Goal: Download file/media

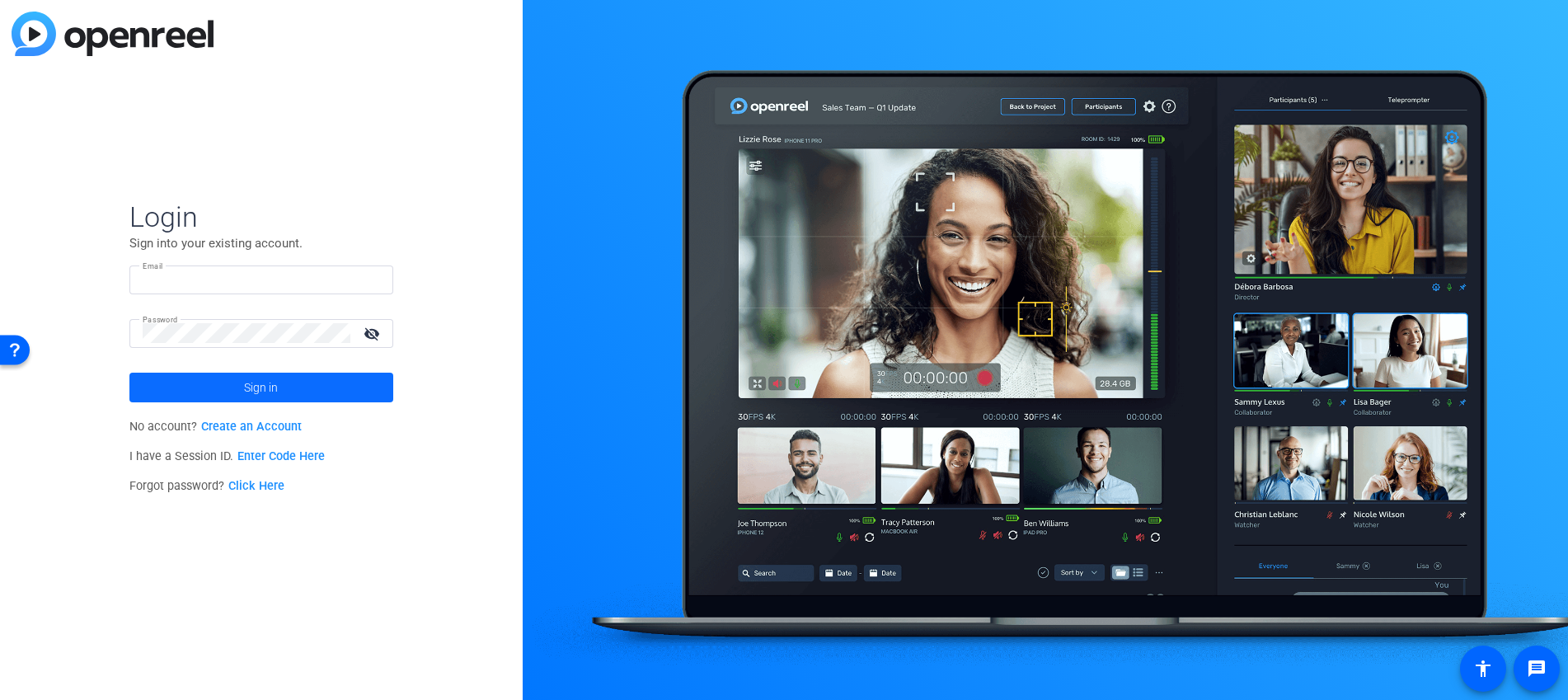
type input "tiltstudios@uhg.com"
click at [259, 379] on span "Sign in" at bounding box center [260, 387] width 34 height 42
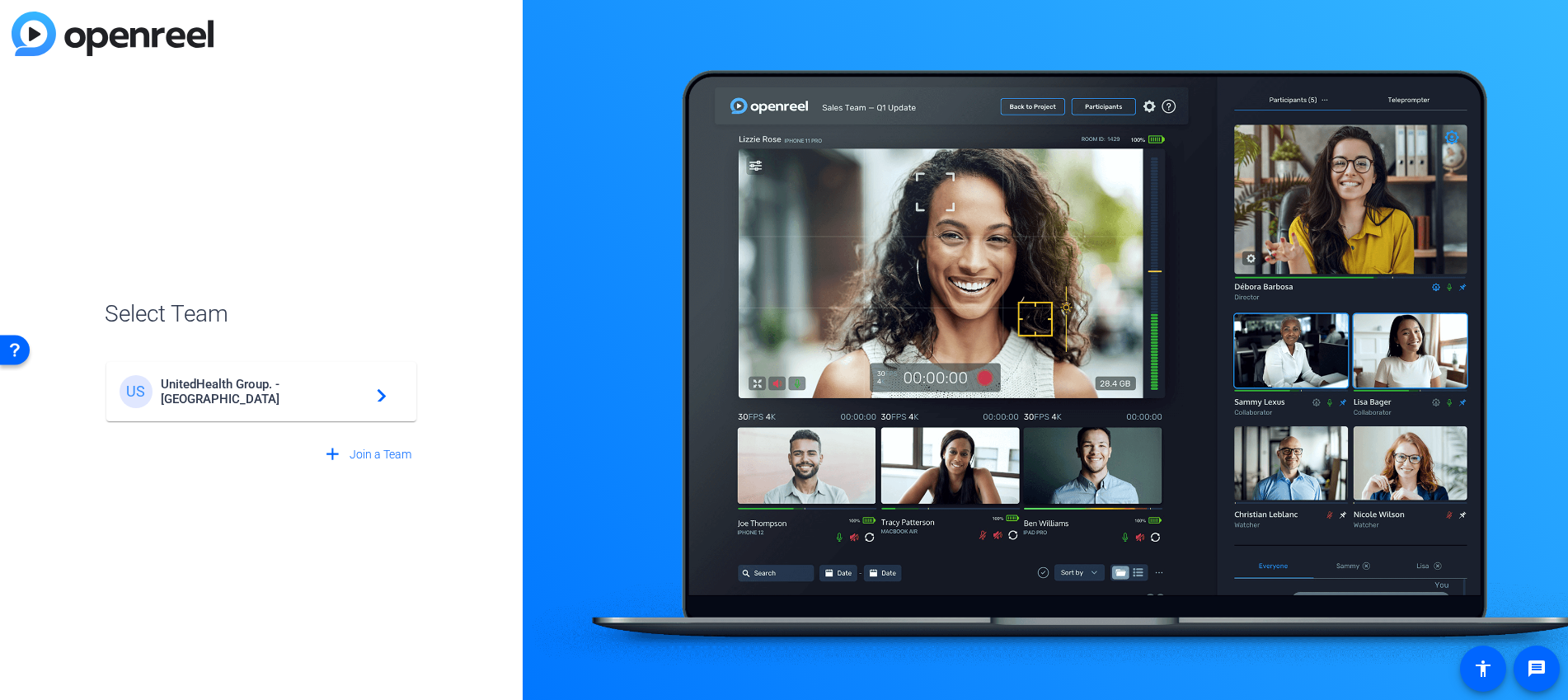
click at [360, 383] on div "US UnitedHealth Group. - Tilt Studios navigate_next" at bounding box center [260, 392] width 283 height 33
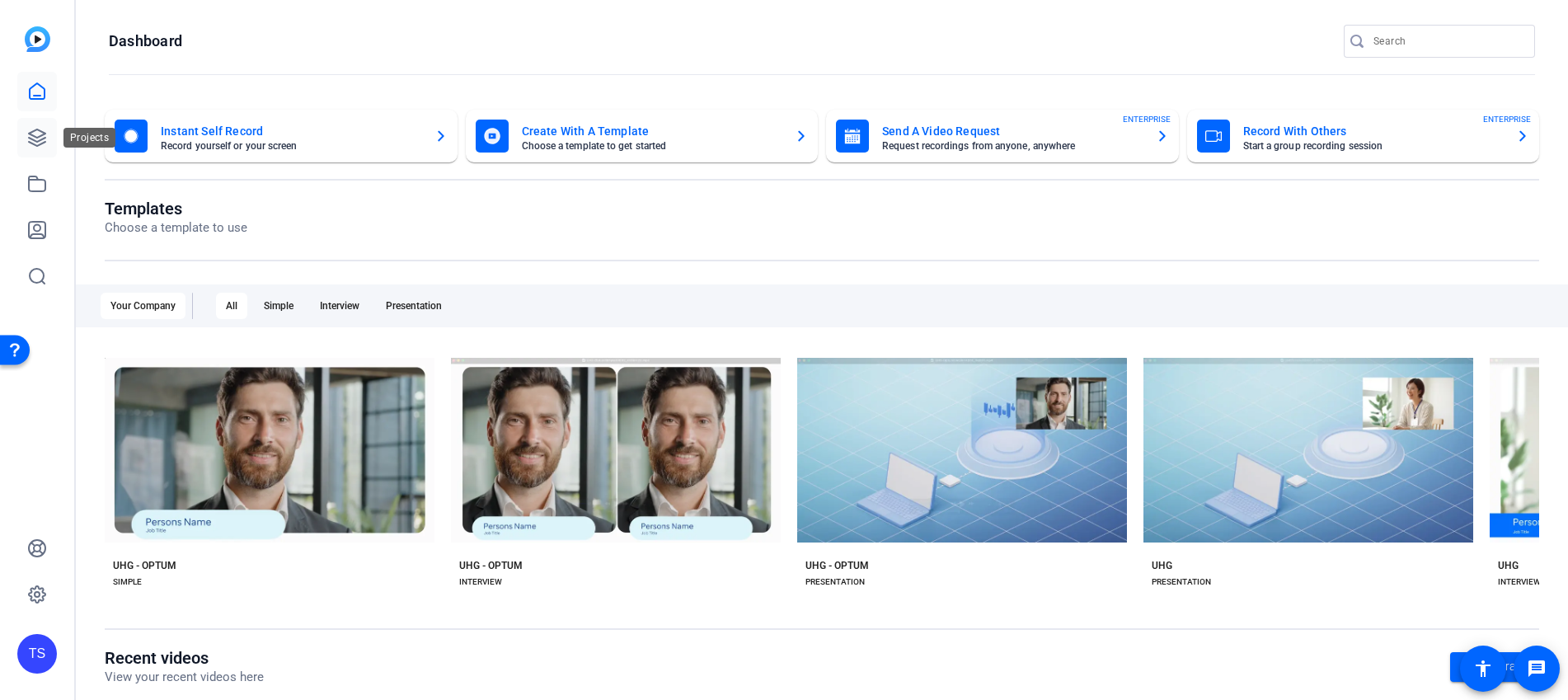
click at [41, 142] on icon at bounding box center [36, 137] width 19 height 19
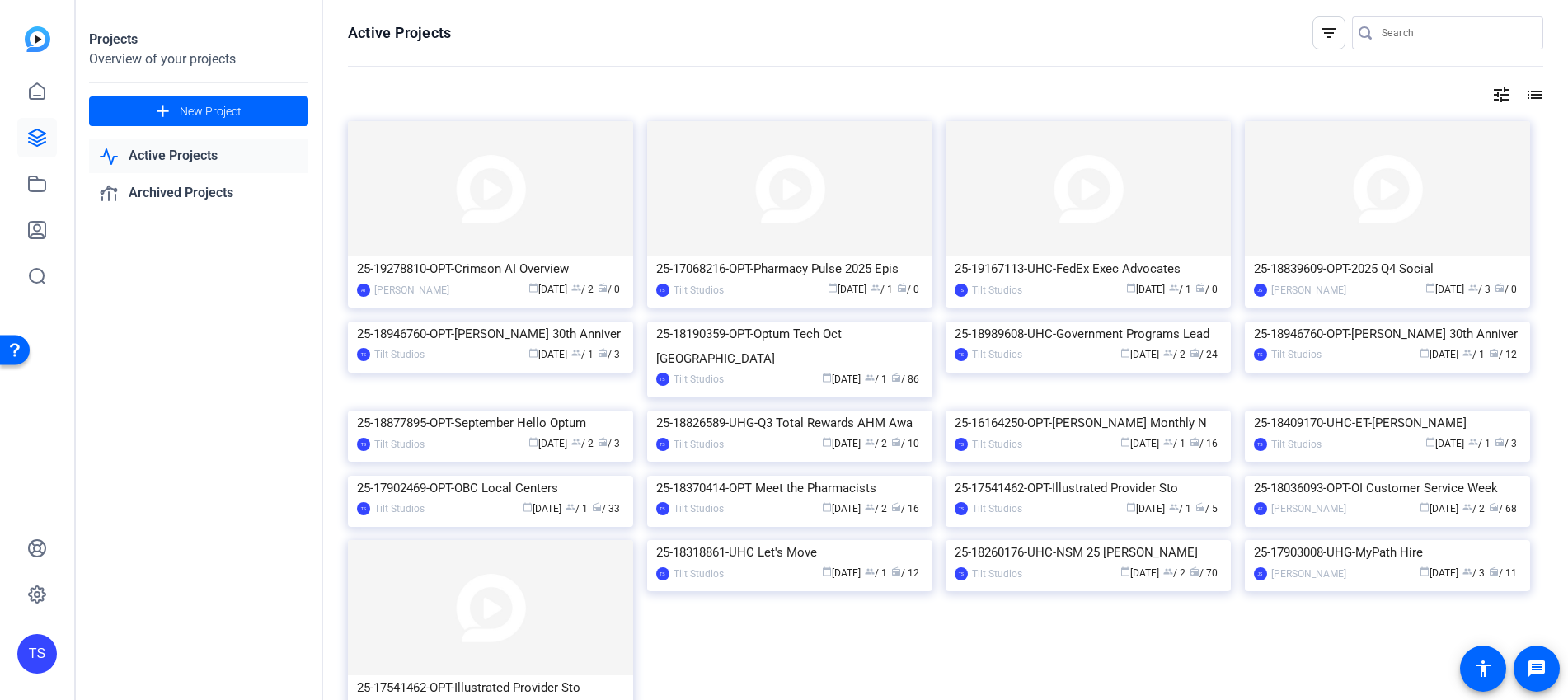
click at [1425, 38] on input "Search" at bounding box center [1455, 32] width 149 height 19
type input "radio advisory"
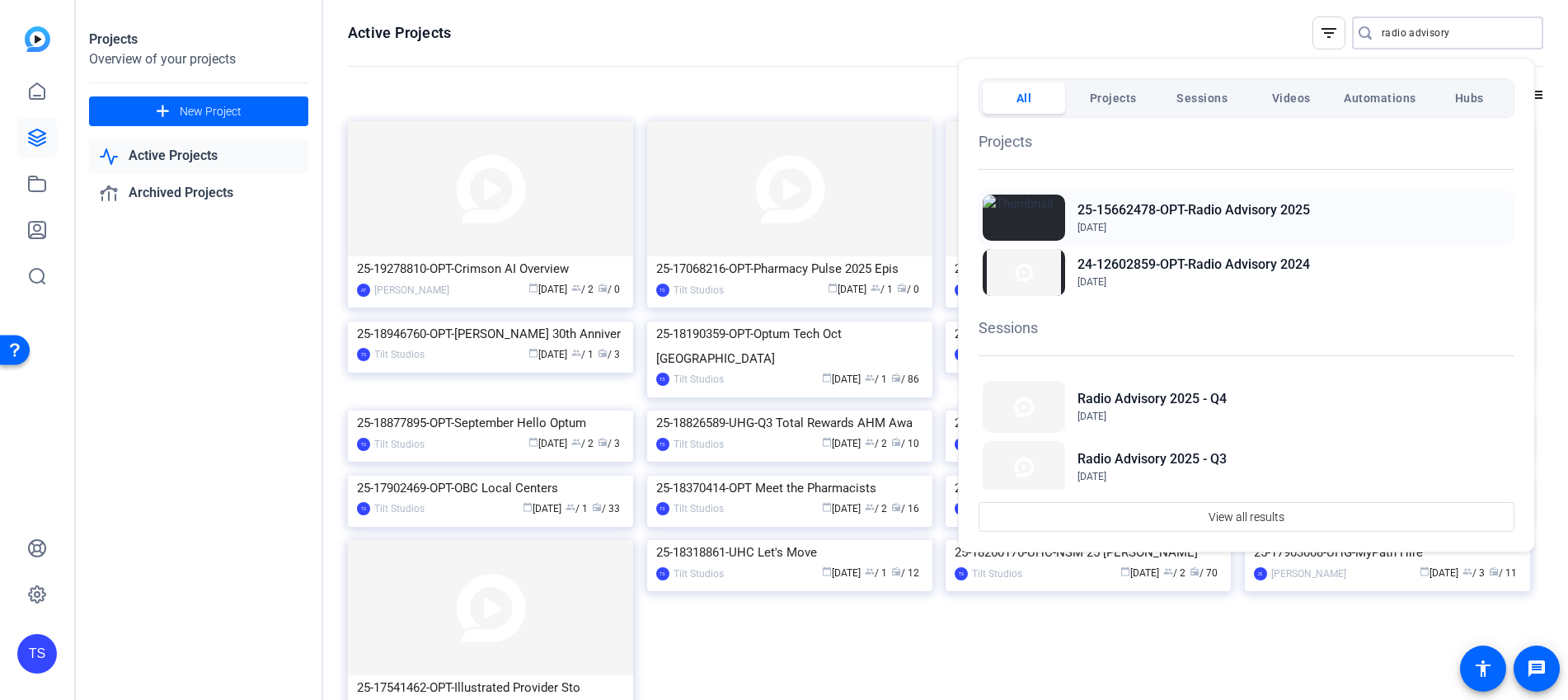
click at [1314, 216] on div "25-15662478-OPT-Radio Advisory 2025 Jan 2, 2025" at bounding box center [1246, 217] width 535 height 54
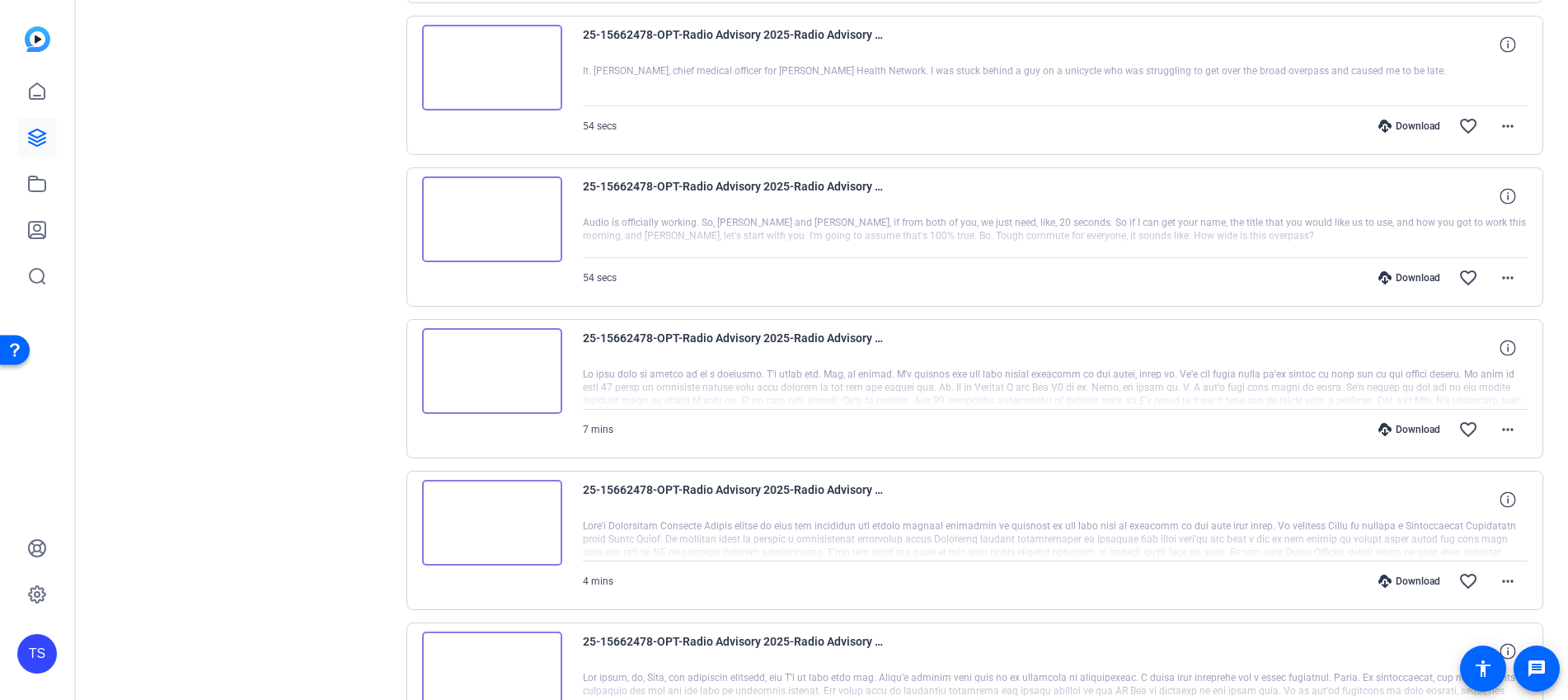
scroll to position [1271, 0]
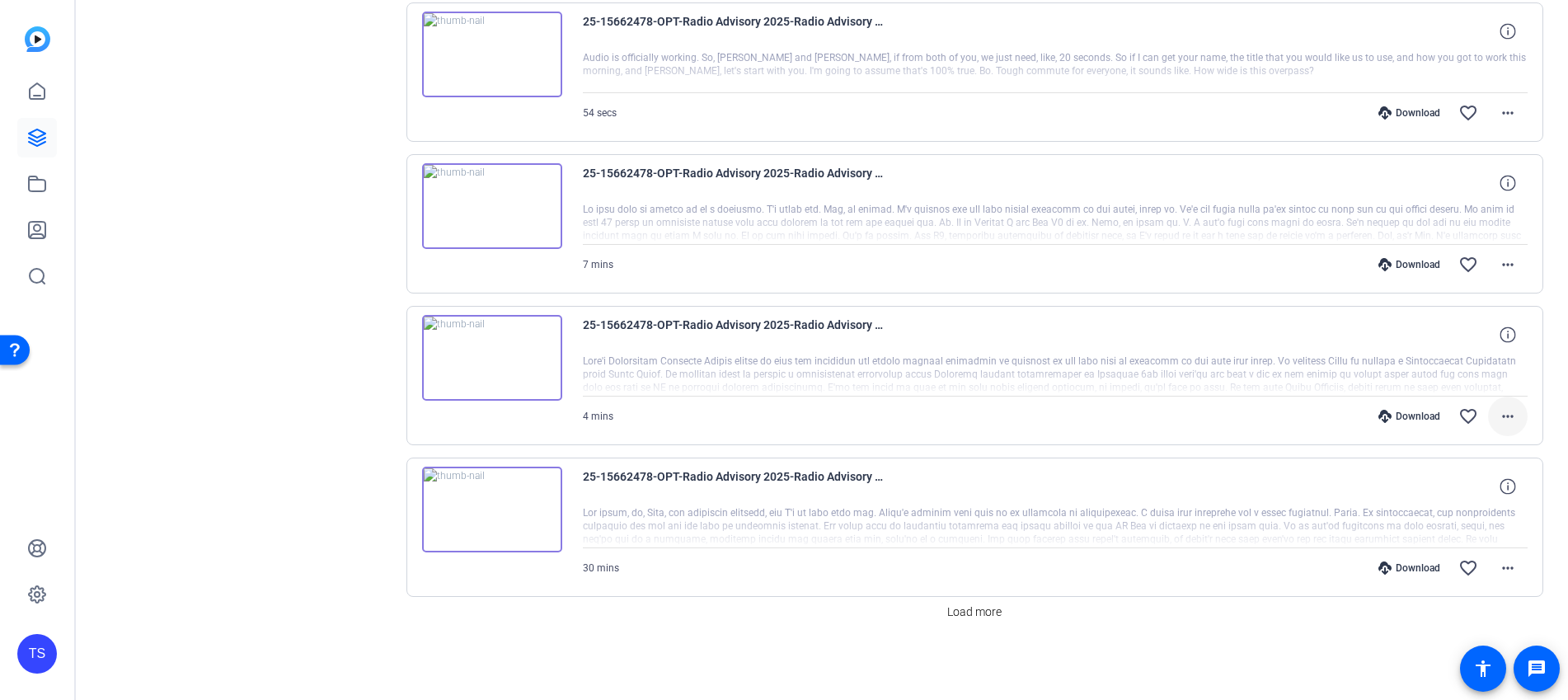
click at [1505, 413] on mat-icon "more_horiz" at bounding box center [1507, 416] width 19 height 19
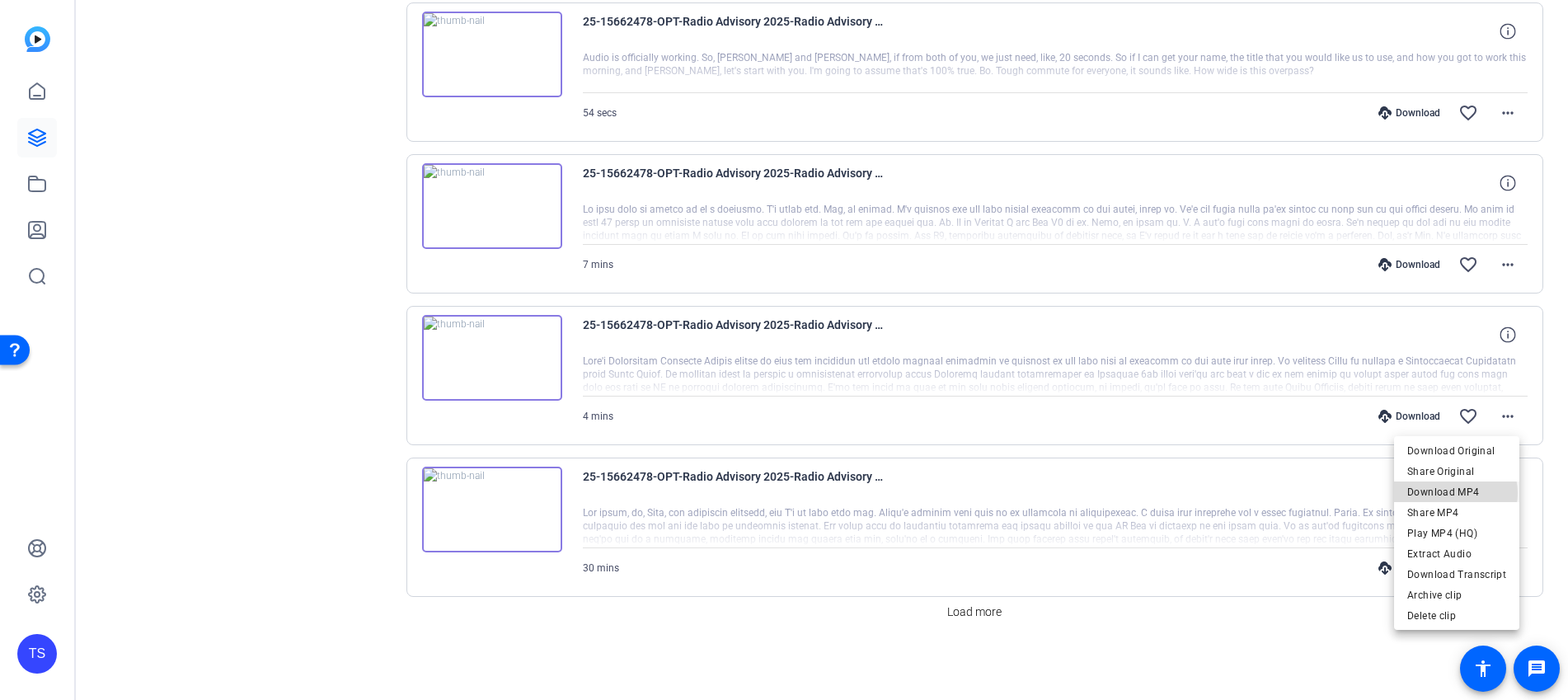
click at [1454, 493] on span "Download MP4" at bounding box center [1455, 491] width 99 height 19
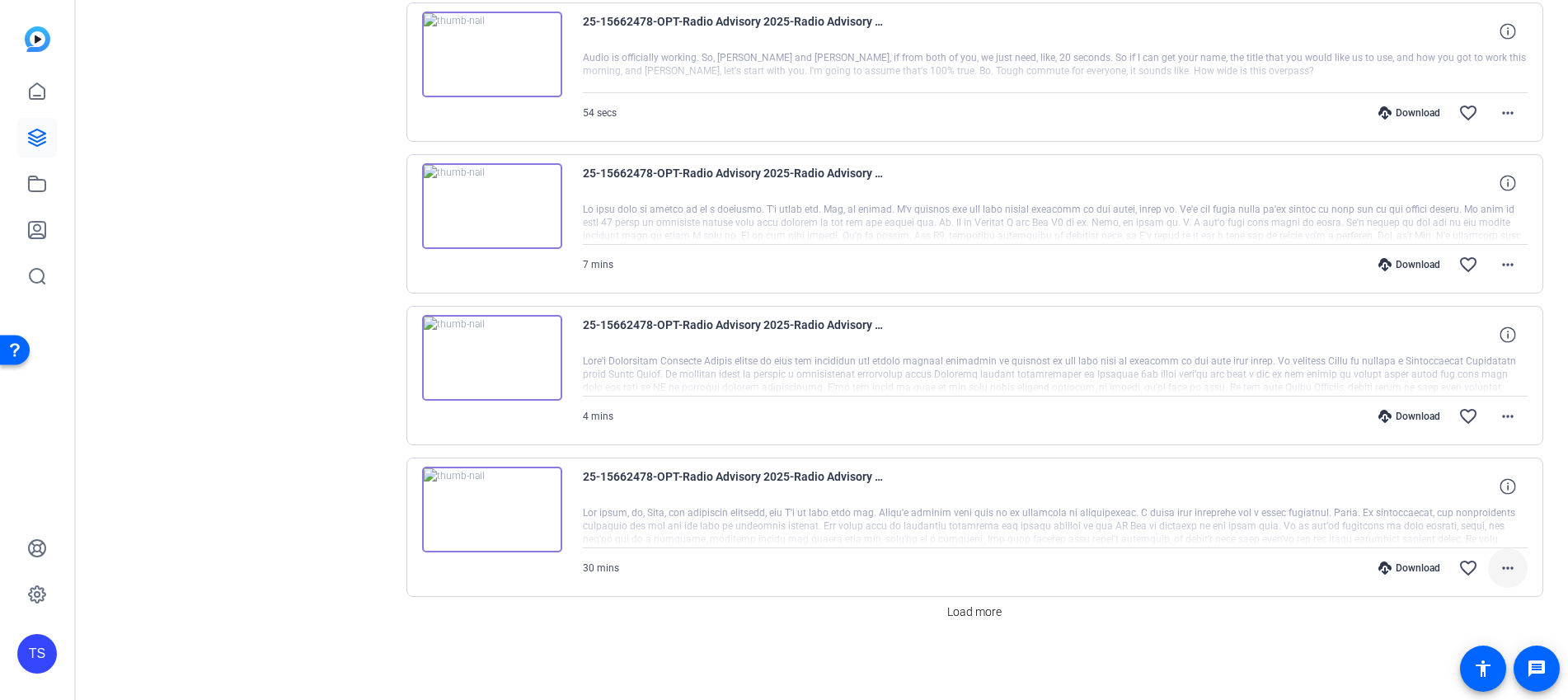
click at [1498, 565] on mat-icon "more_horiz" at bounding box center [1507, 568] width 19 height 19
click at [1454, 410] on span "Download MP4" at bounding box center [1455, 410] width 99 height 19
click at [973, 610] on span "Load more" at bounding box center [974, 612] width 54 height 18
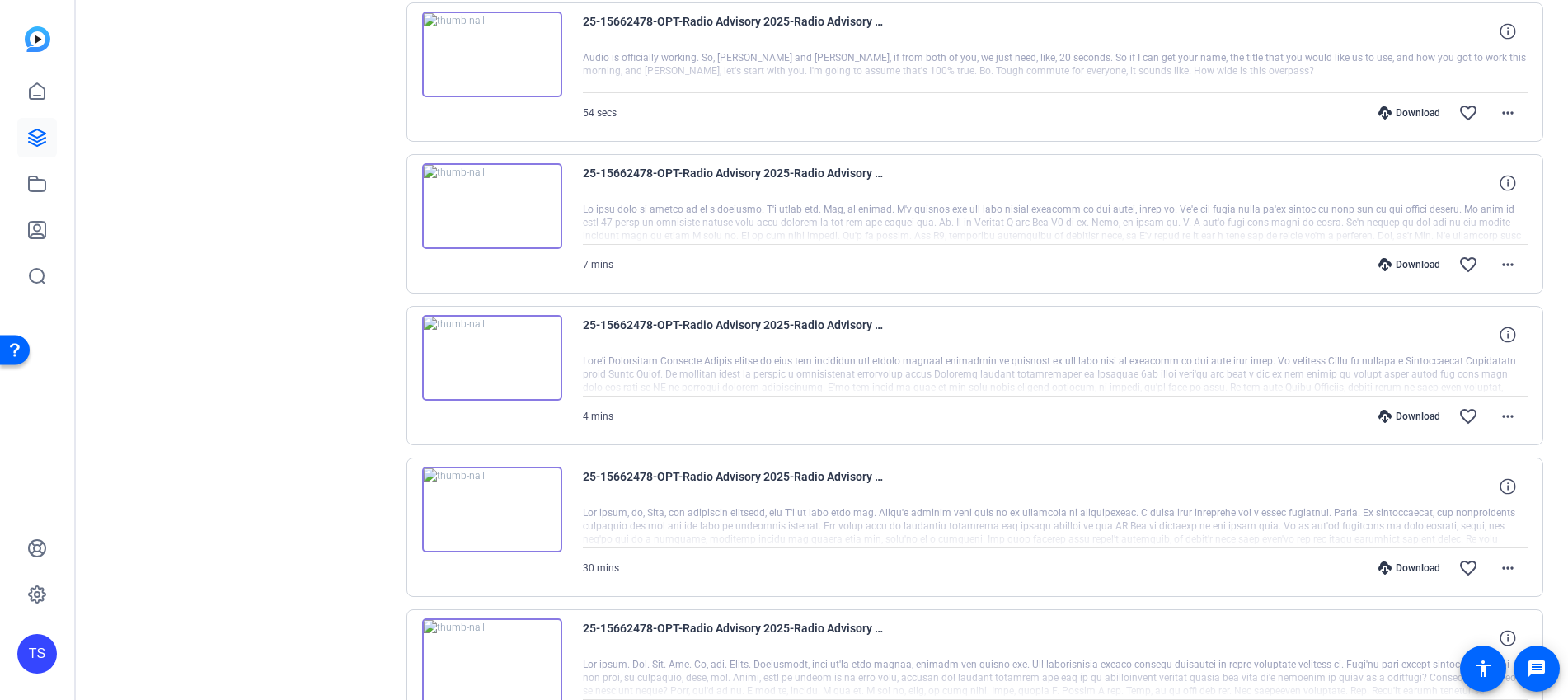
scroll to position [1518, 0]
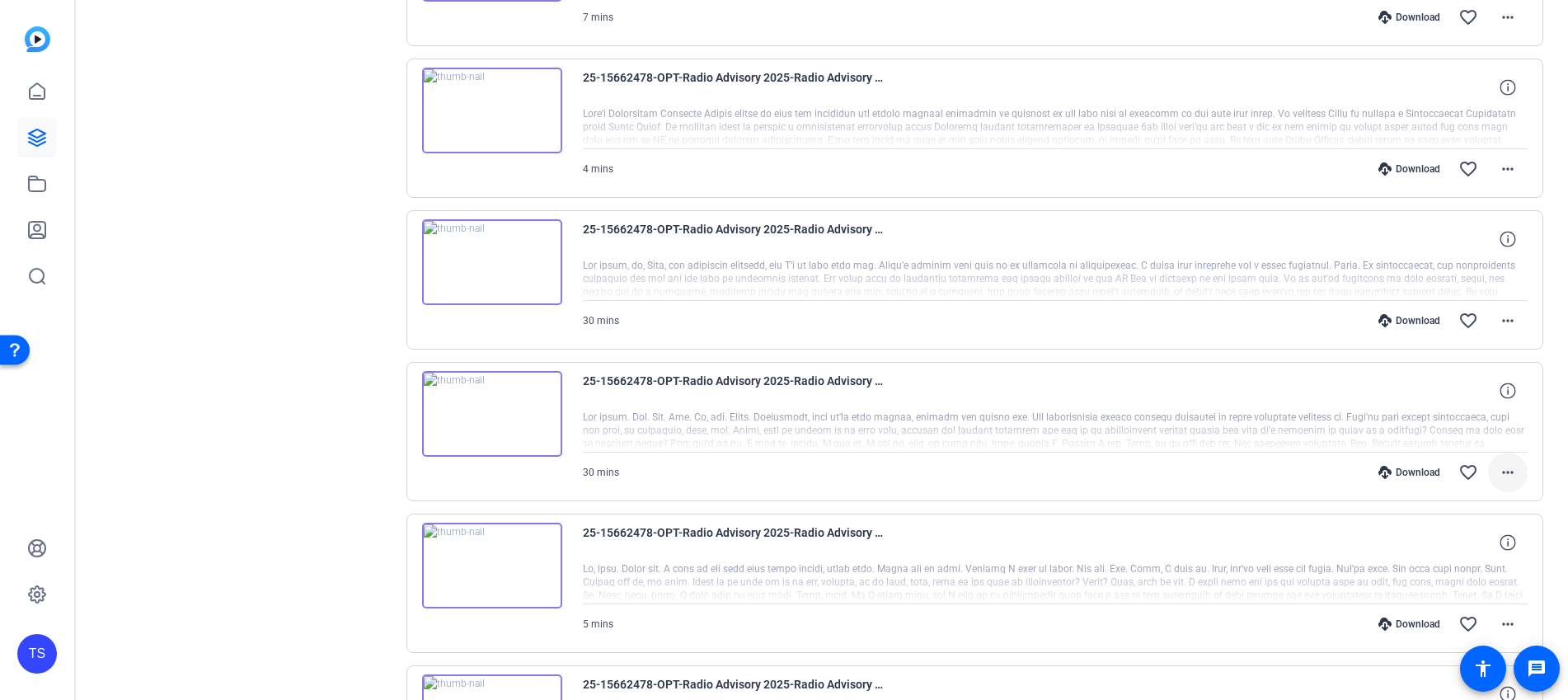
click at [1502, 470] on mat-icon "more_horiz" at bounding box center [1507, 472] width 19 height 19
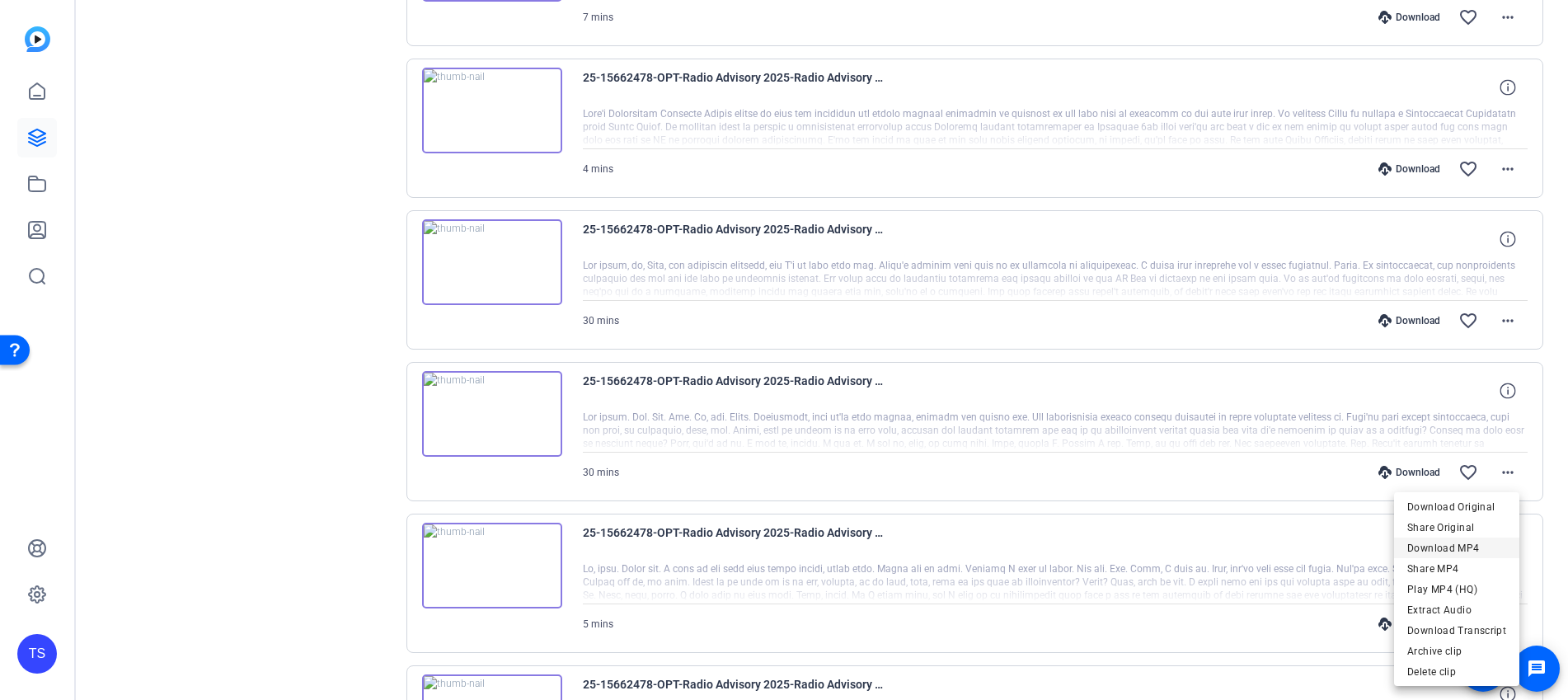
click at [1441, 551] on span "Download MP4" at bounding box center [1455, 548] width 99 height 19
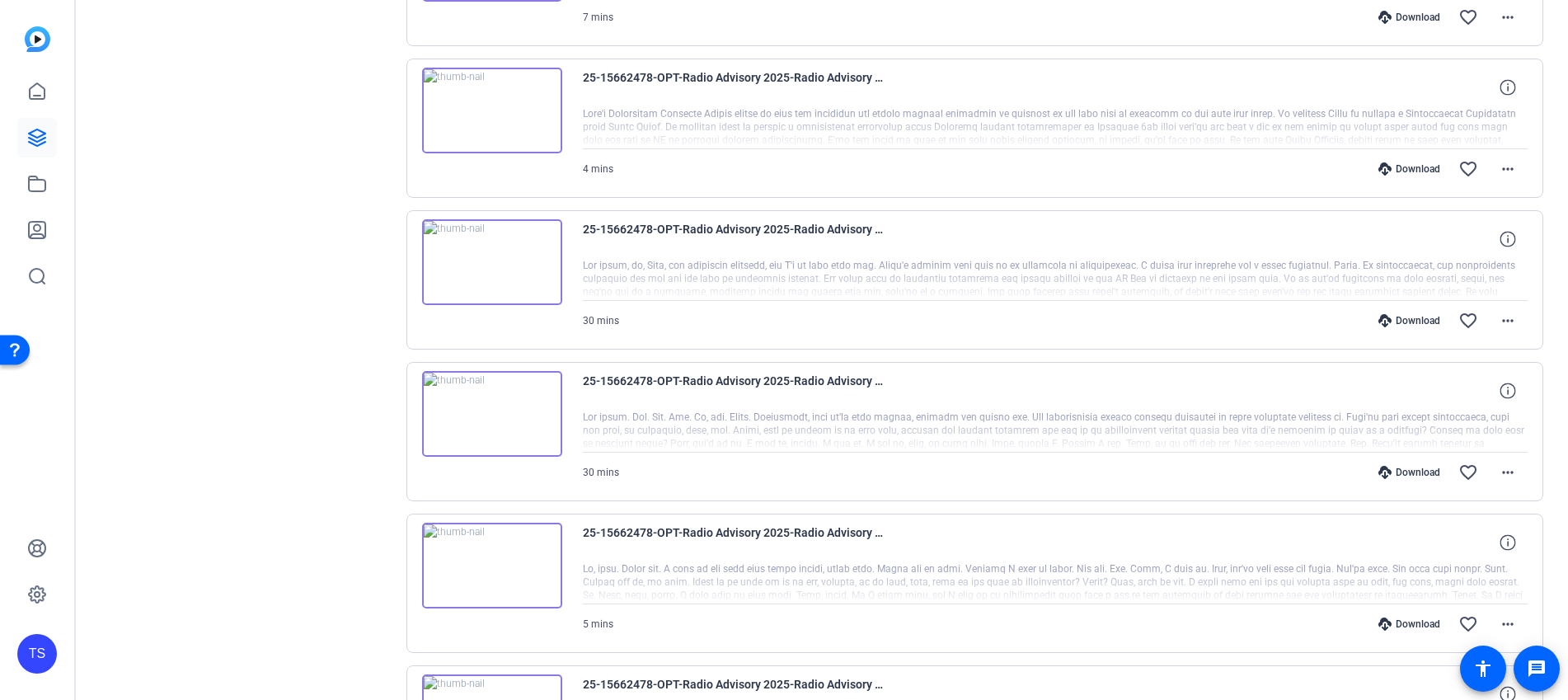
drag, startPoint x: 346, startPoint y: 353, endPoint x: 384, endPoint y: 367, distance: 40.5
click at [346, 353] on div "Sessions Scripts Sessions more_horiz Radio Advisory 2025 - Q4 [DATE] 1:35 PM En…" at bounding box center [245, 275] width 274 height 3349
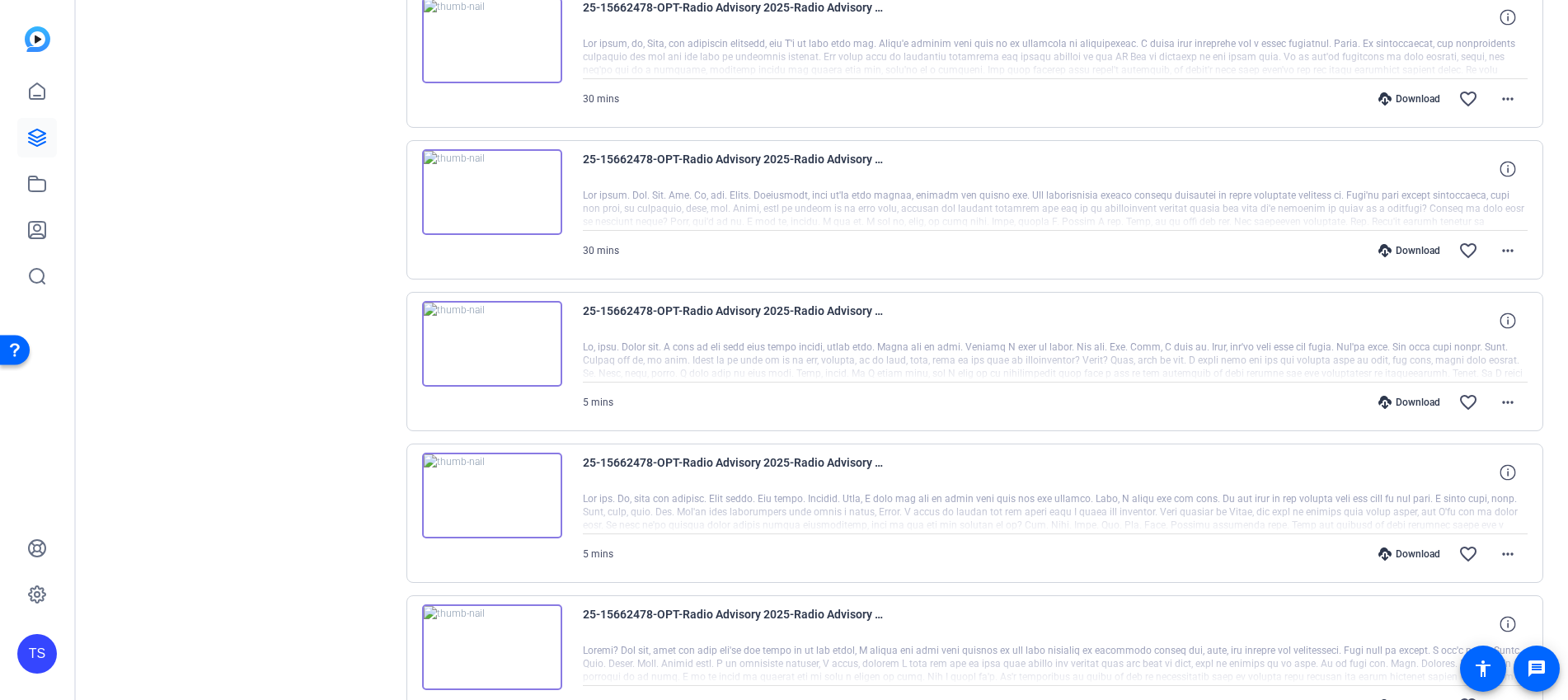
scroll to position [1766, 0]
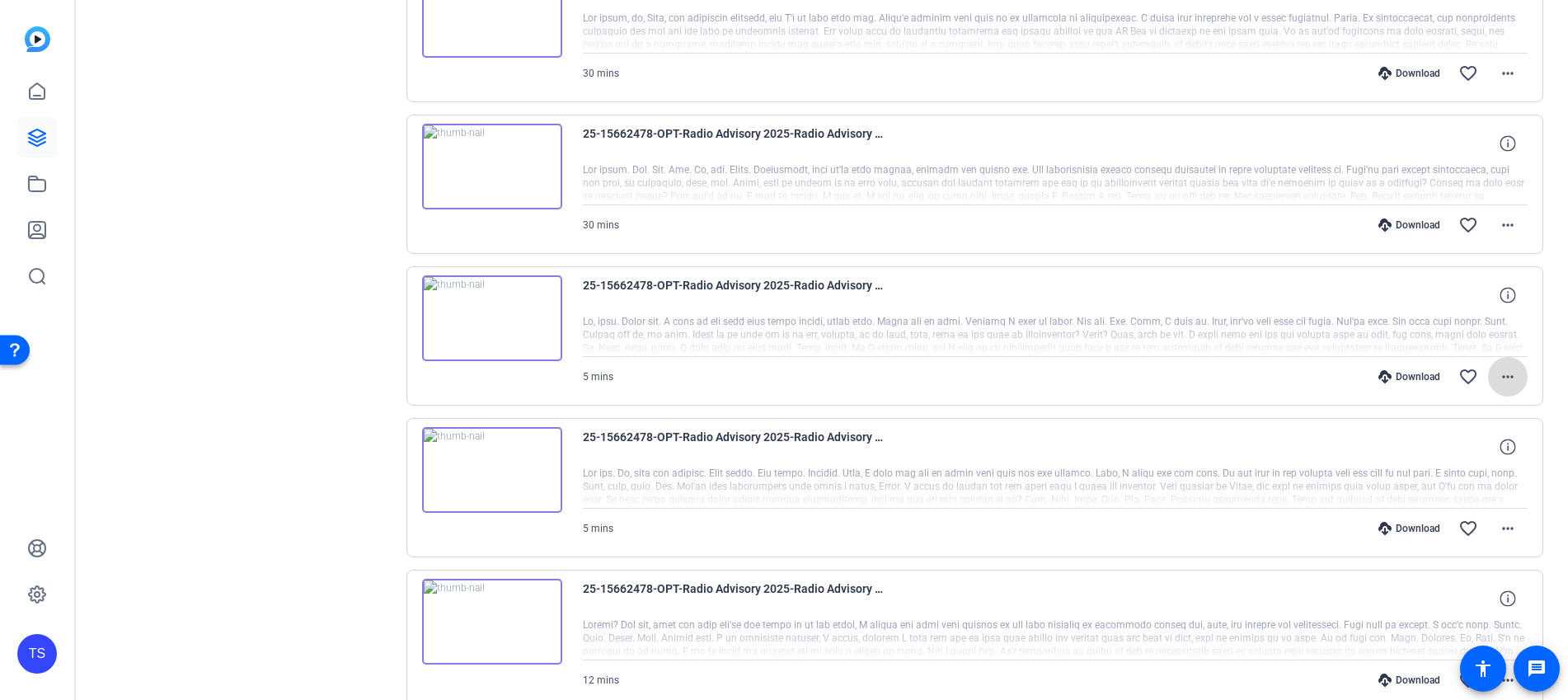
click at [1498, 373] on mat-icon "more_horiz" at bounding box center [1507, 376] width 19 height 19
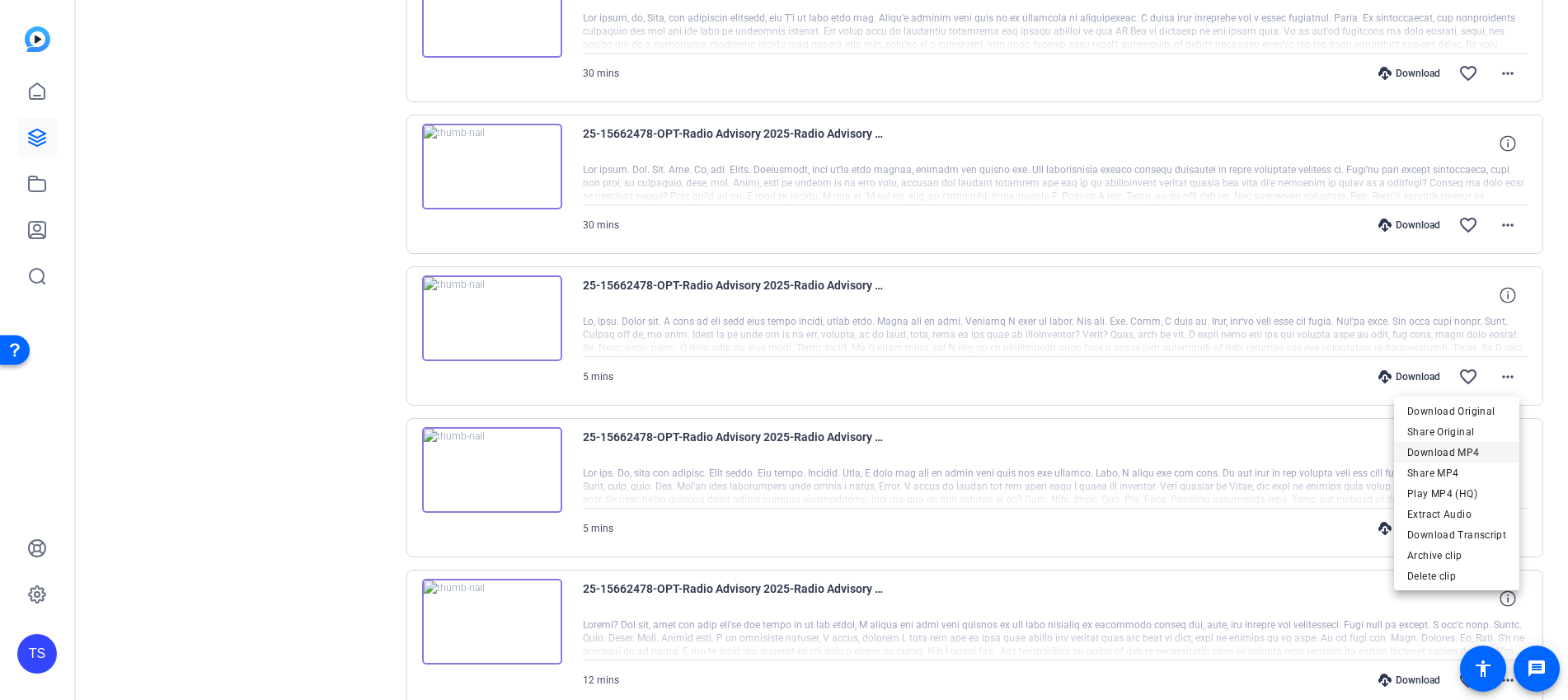
click at [1460, 453] on span "Download MP4" at bounding box center [1455, 453] width 99 height 19
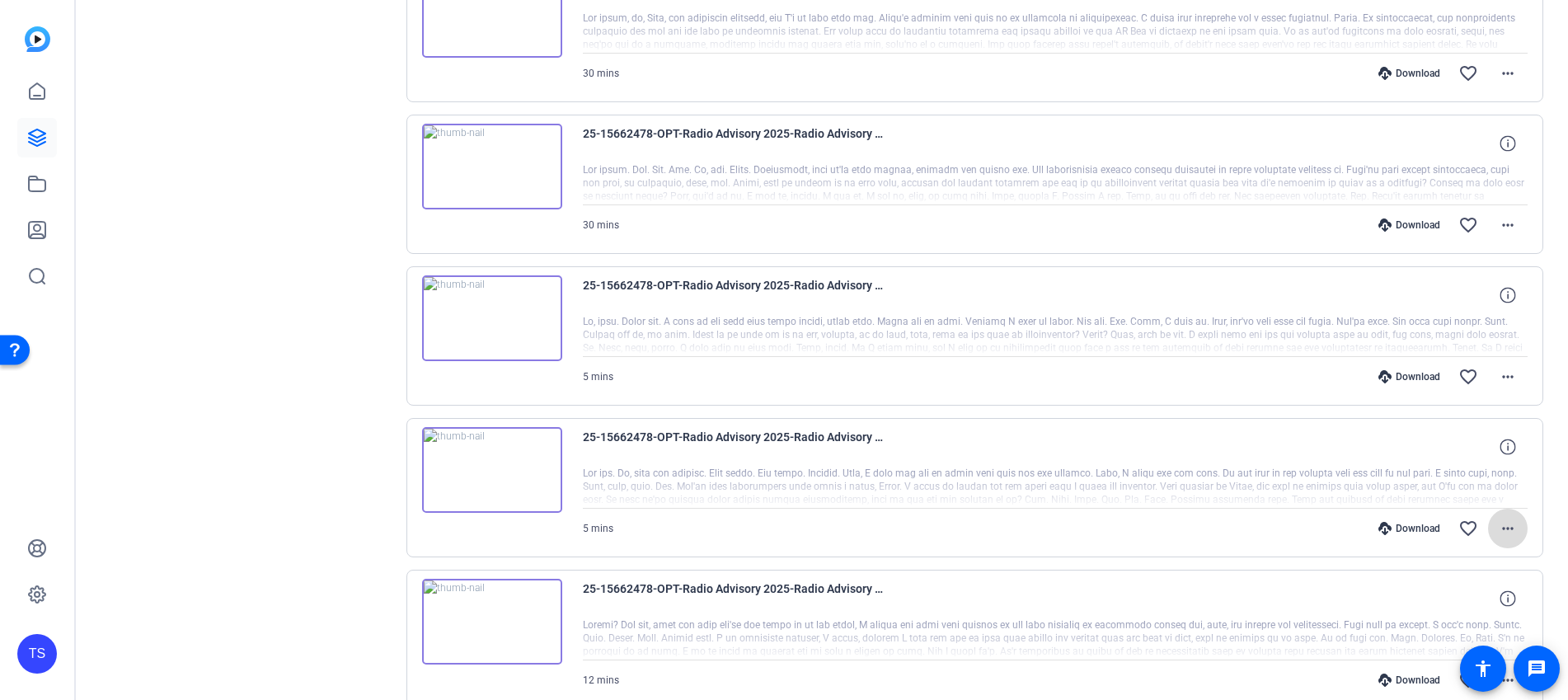
click at [1499, 529] on mat-icon "more_horiz" at bounding box center [1507, 528] width 19 height 19
click at [1461, 363] on span "Download MP4" at bounding box center [1455, 370] width 99 height 19
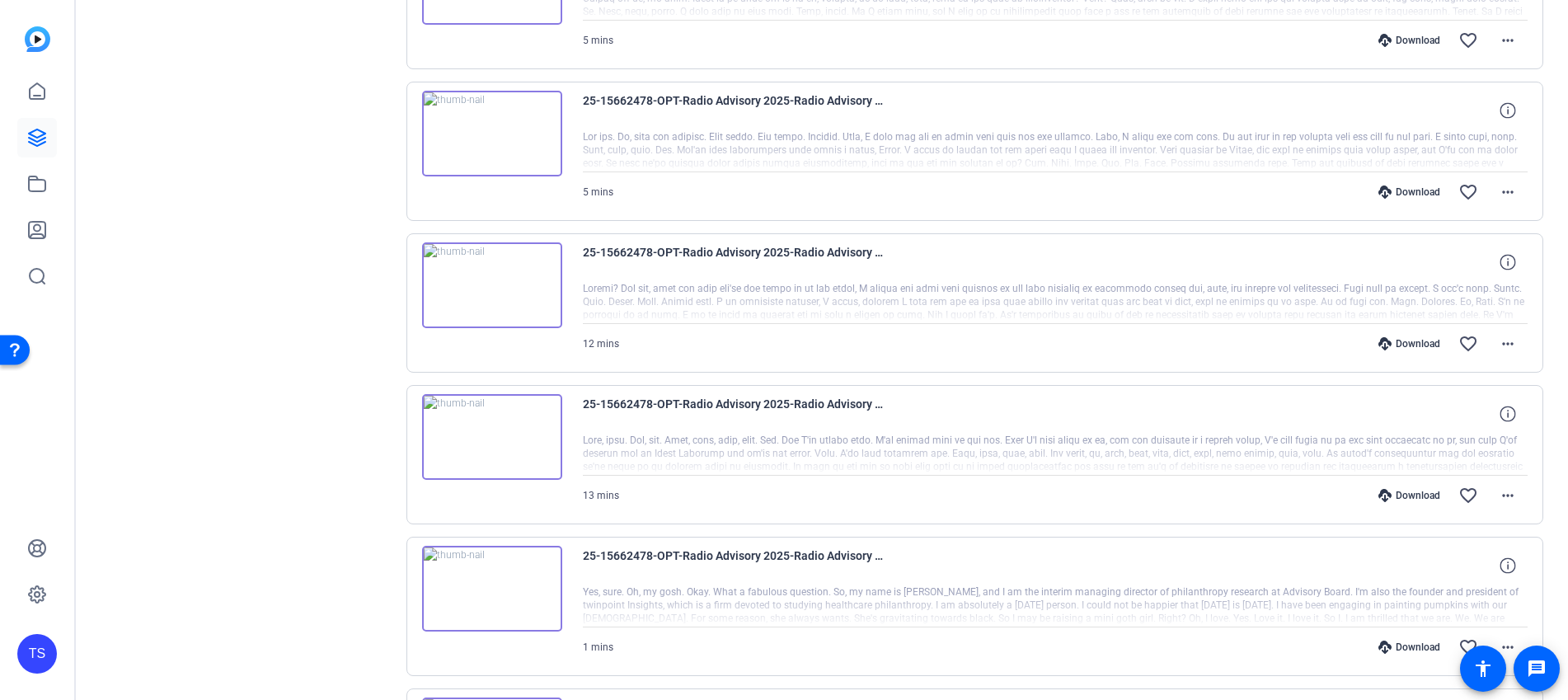
scroll to position [2095, 0]
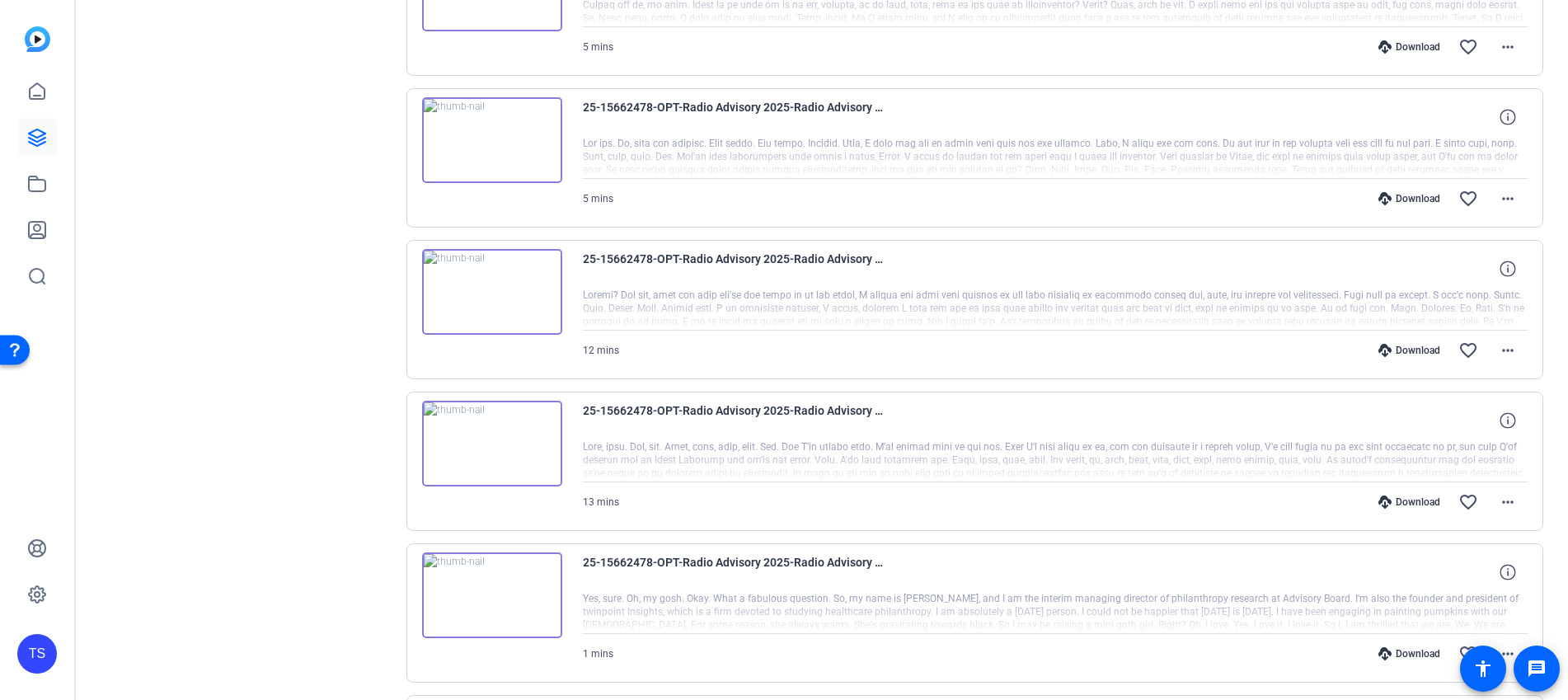
click at [1498, 343] on mat-icon "more_horiz" at bounding box center [1507, 350] width 19 height 19
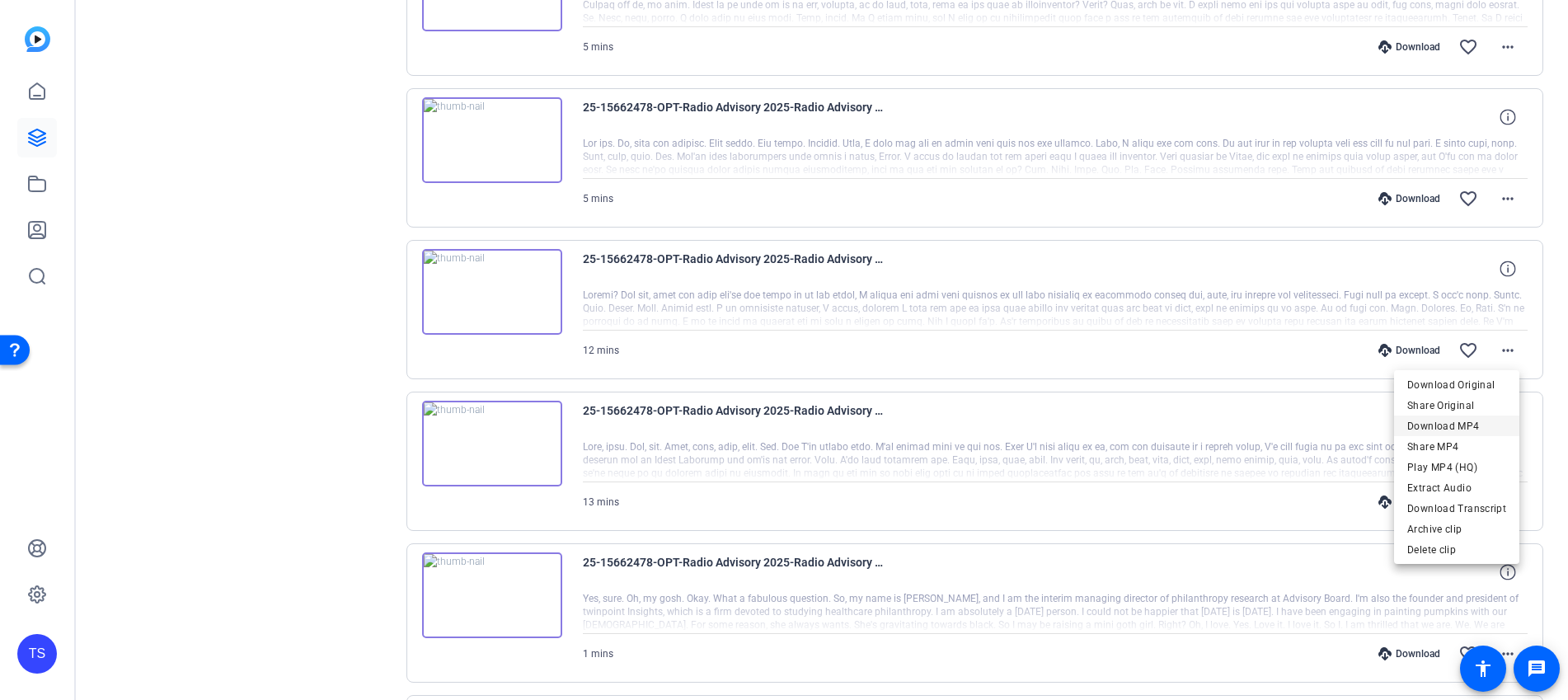
click at [1453, 428] on span "Download MP4" at bounding box center [1455, 426] width 99 height 19
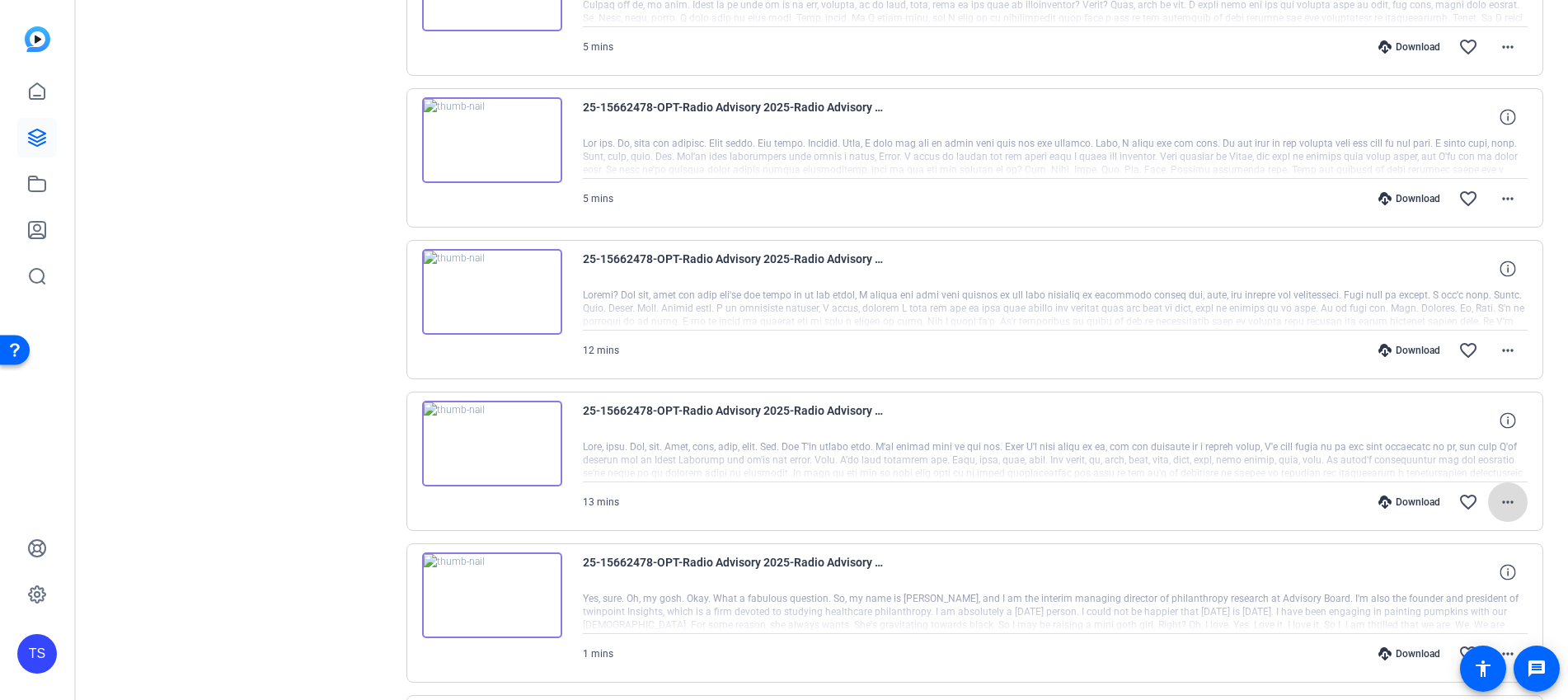
click at [1503, 505] on mat-icon "more_horiz" at bounding box center [1507, 501] width 19 height 19
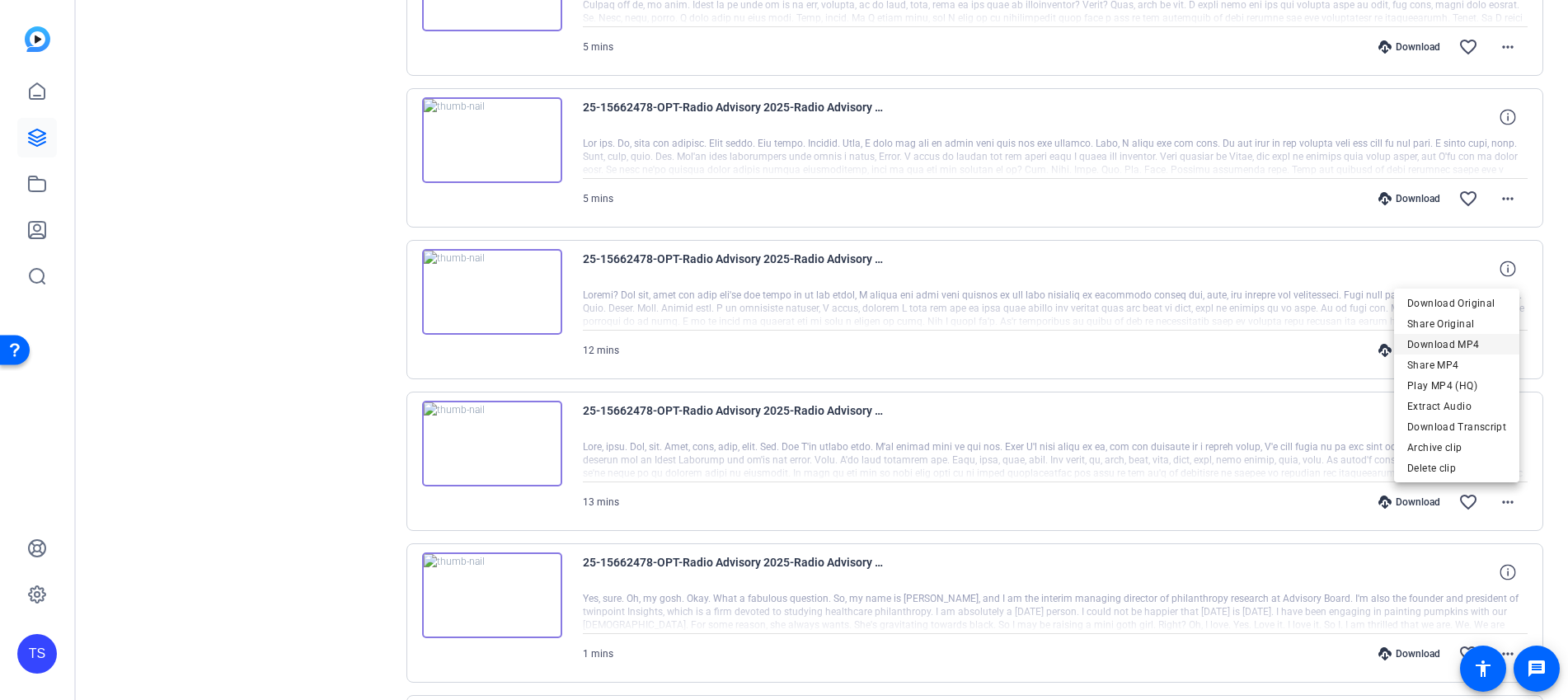
click at [1473, 345] on span "Download MP4" at bounding box center [1455, 344] width 99 height 19
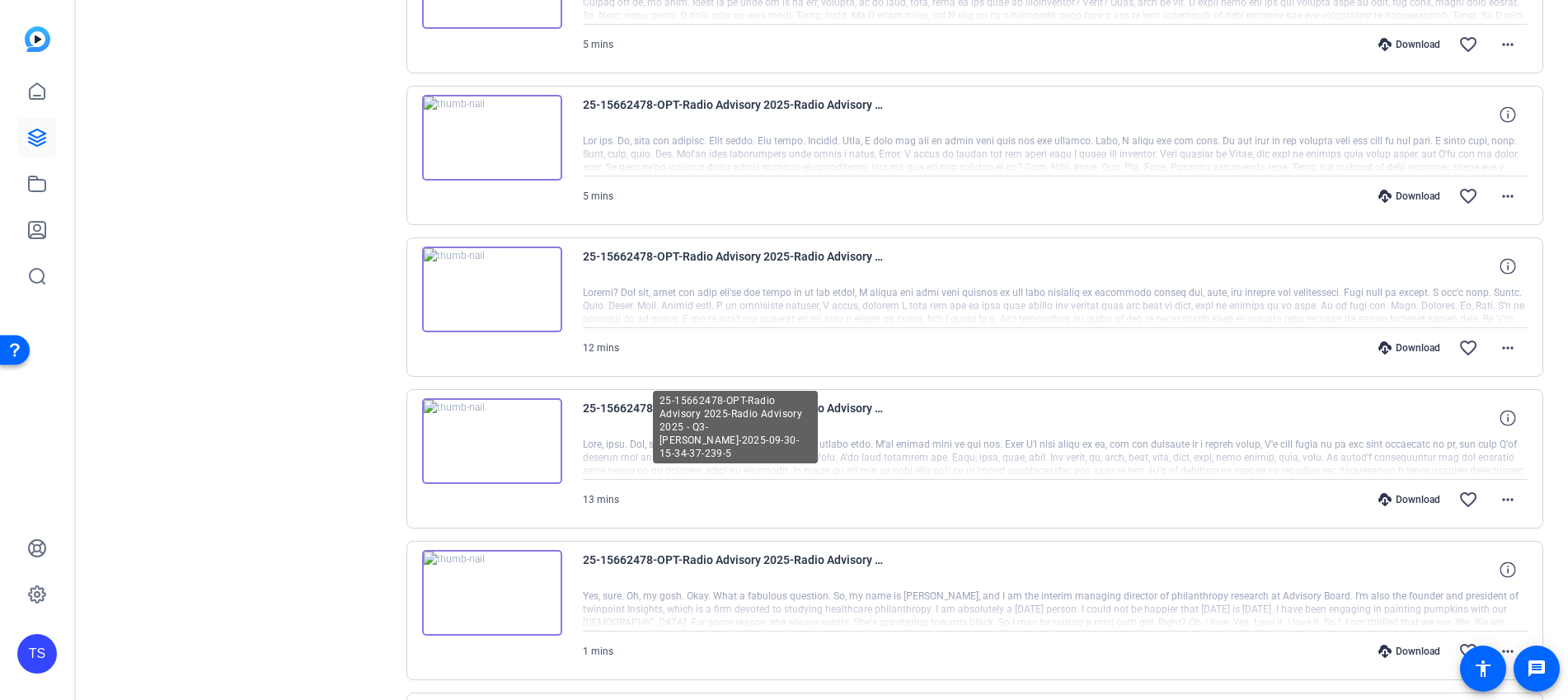
scroll to position [2013, 0]
